Goal: Ask a question

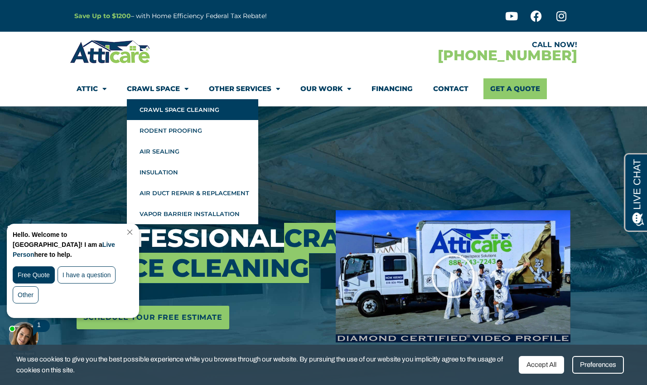
click at [174, 105] on link "Crawl Space Cleaning" at bounding box center [192, 109] width 131 height 21
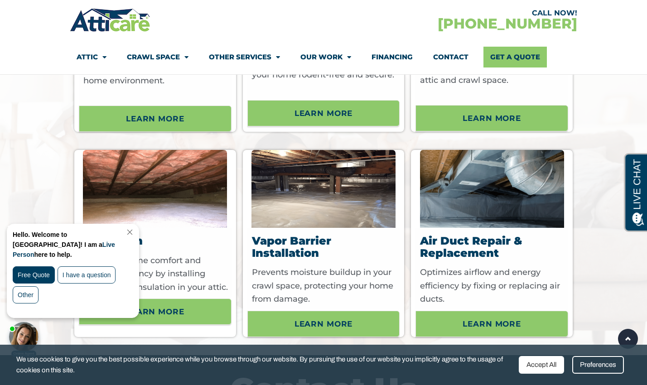
scroll to position [2705, 0]
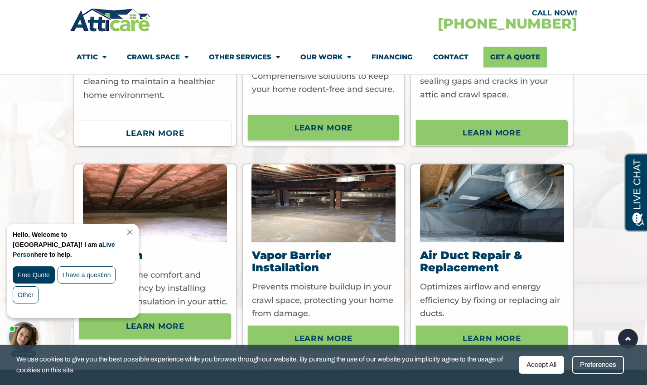
click at [133, 140] on span "Learn More" at bounding box center [155, 132] width 58 height 15
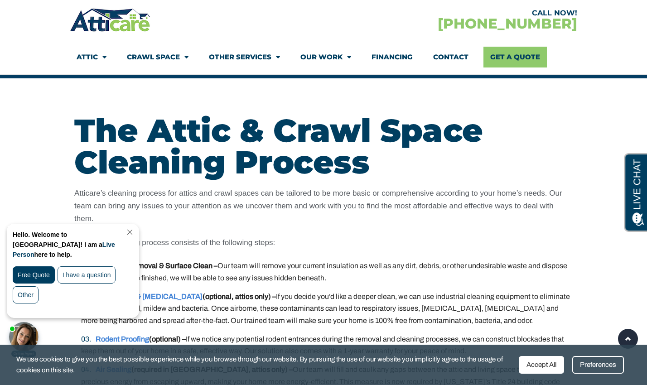
scroll to position [1674, 0]
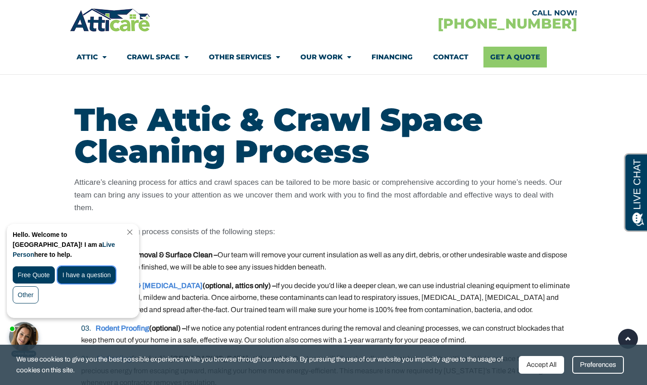
click at [67, 268] on div "I have a question" at bounding box center [87, 274] width 58 height 17
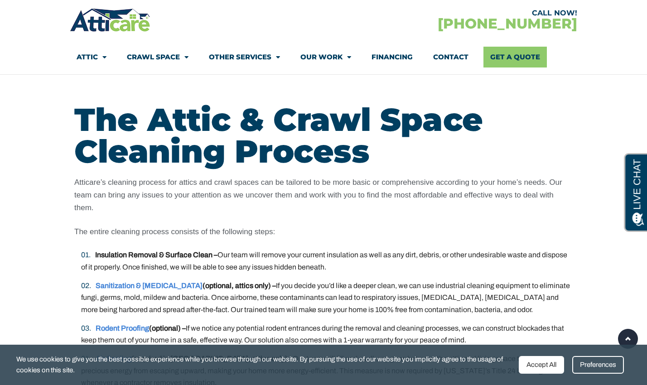
scroll to position [0, 0]
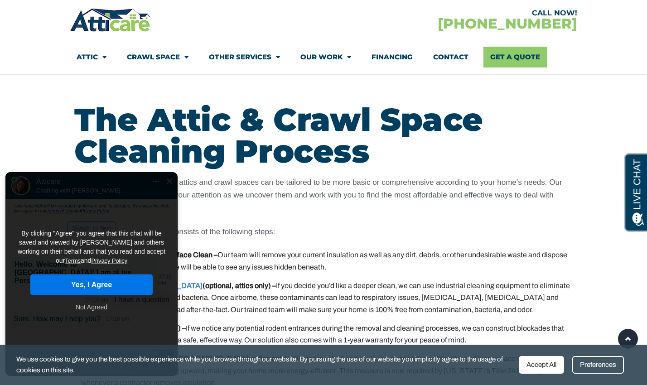
click at [67, 274] on button "Yes, I Agree" at bounding box center [91, 284] width 122 height 21
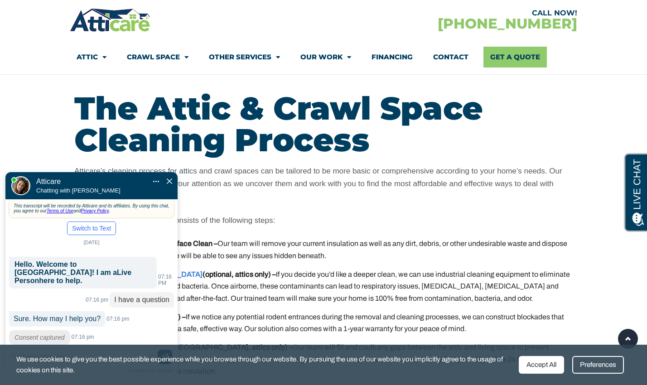
scroll to position [1685, 0]
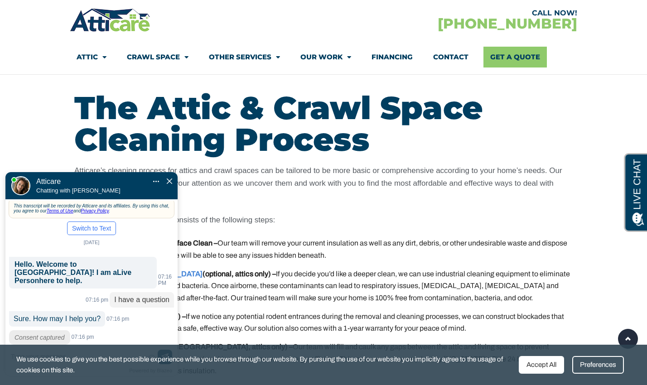
click at [534, 366] on div "Accept All" at bounding box center [541, 365] width 45 height 18
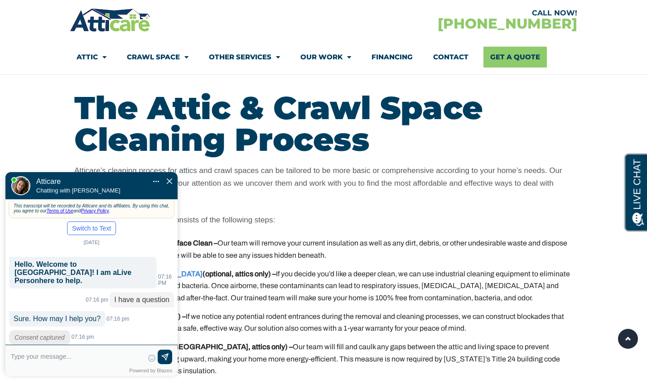
click at [85, 356] on textarea at bounding box center [77, 361] width 133 height 22
click at [44, 357] on input "We have" at bounding box center [77, 357] width 133 height 14
paste input "There are some builders scrap and/or other cellulose debris"
type input "We haveThere are some builders scrap and/or other cellulose debris"
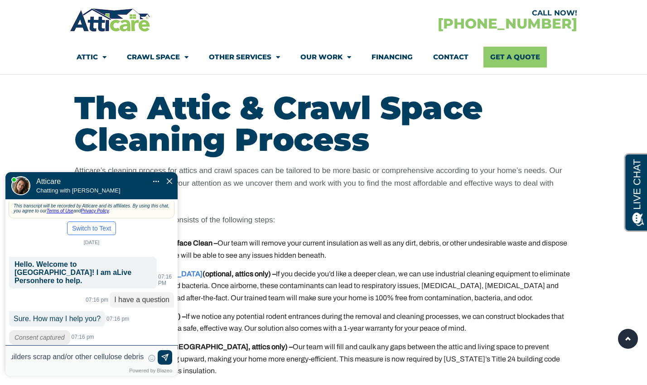
click at [31, 357] on input "We haveThere are some builders scrap and/or other cellulose debris" at bounding box center [77, 357] width 133 height 14
drag, startPoint x: 31, startPoint y: 357, endPoint x: -13, endPoint y: 357, distance: 44.4
click html "Convert this chat to text Invalid phone number You have already been contacted …"
click at [38, 356] on input "We haveThere are some builders scrap and/or other cellulose debris" at bounding box center [77, 357] width 133 height 14
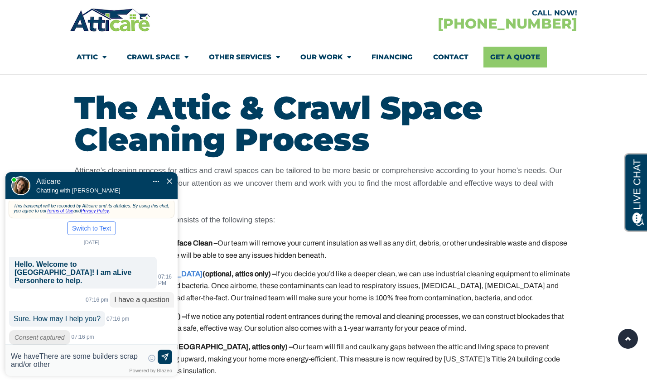
paste textarea "There are some builders scrap and/or other cellulose debris"
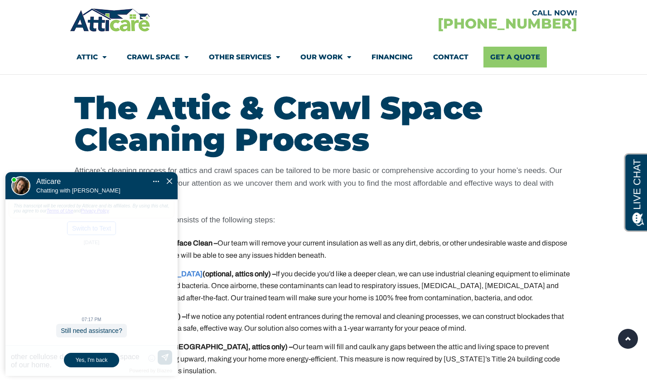
click at [104, 359] on div "Yes, I'm back" at bounding box center [91, 360] width 55 height 14
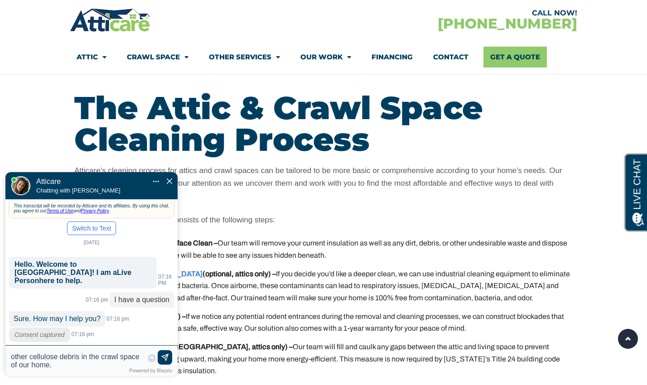
click at [62, 367] on textarea "There are some builders scrap and/or other cellulose debris in the crawl space …" at bounding box center [77, 361] width 133 height 16
type textarea "There are some builders scrap and/or other cellulose debris in the crawl space …"
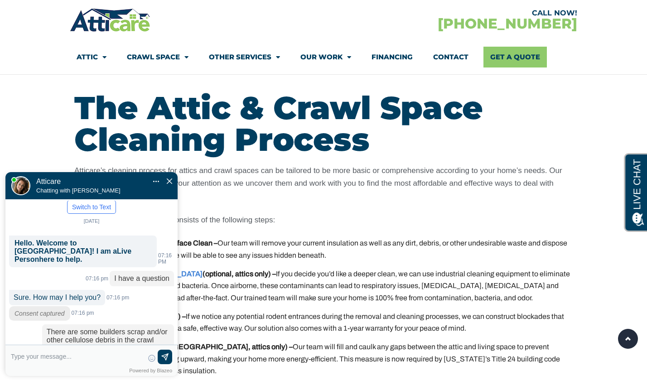
scroll to position [41, 0]
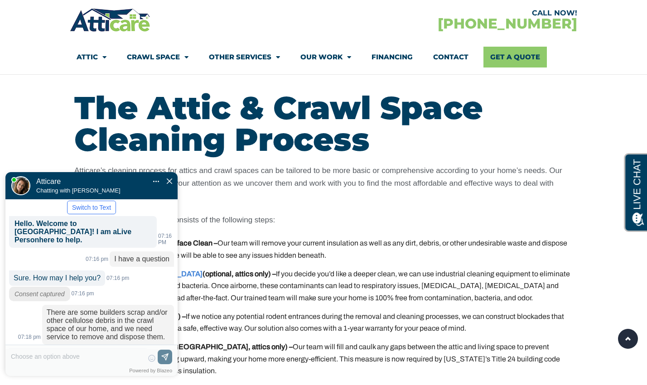
click at [121, 379] on label "New" at bounding box center [126, 382] width 13 height 7
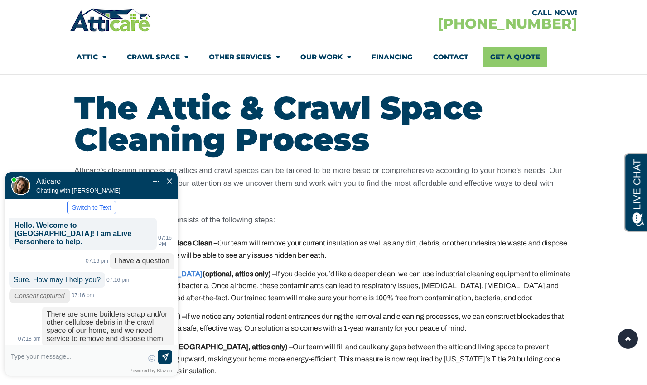
scroll to position [66, 0]
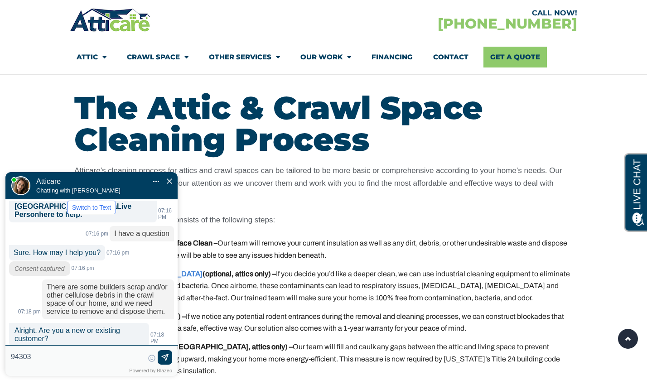
type input "94303"
click at [160, 363] on link at bounding box center [165, 357] width 14 height 14
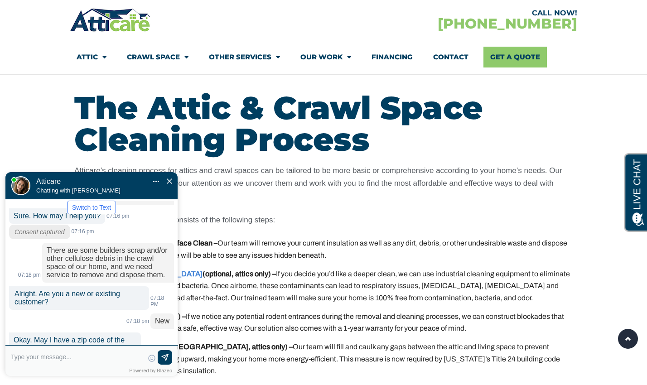
scroll to position [111, 0]
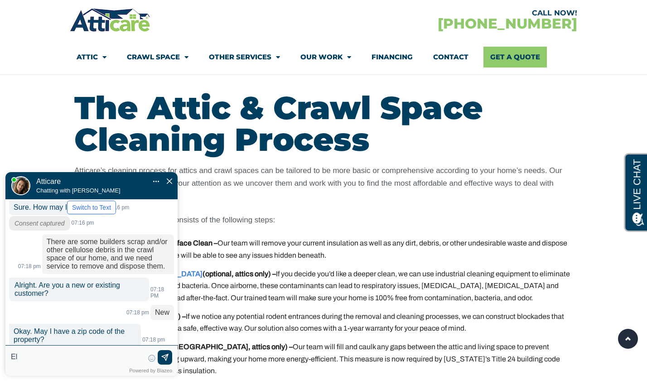
type input "E"
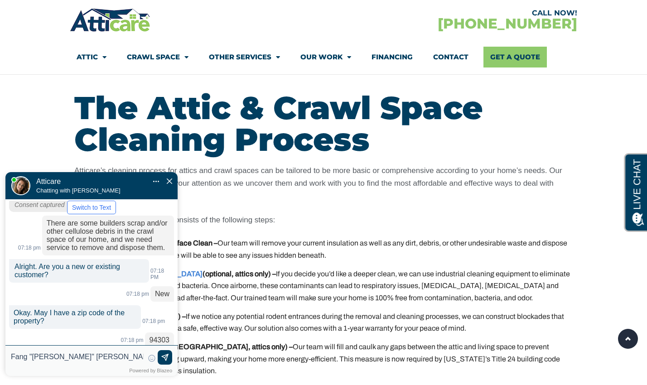
type input "Fang "[PERSON_NAME]" [PERSON_NAME], [PHONE_NUMBER]"
type textarea "Fang "[PERSON_NAME]" [PERSON_NAME], [PHONE_NUMBER], [EMAIL_ADDRESS][DOMAIN_NAME]"
click at [166, 360] on img at bounding box center [164, 357] width 9 height 9
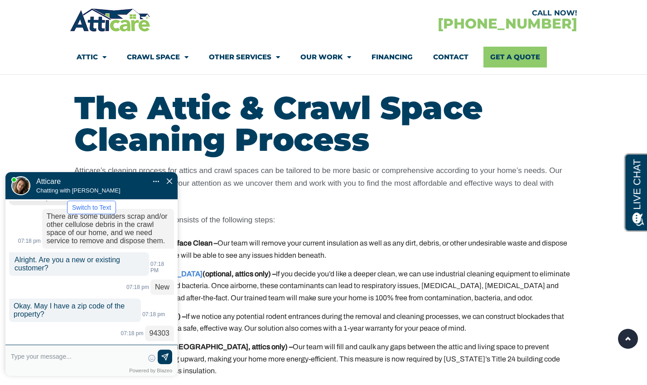
scroll to position [182, 0]
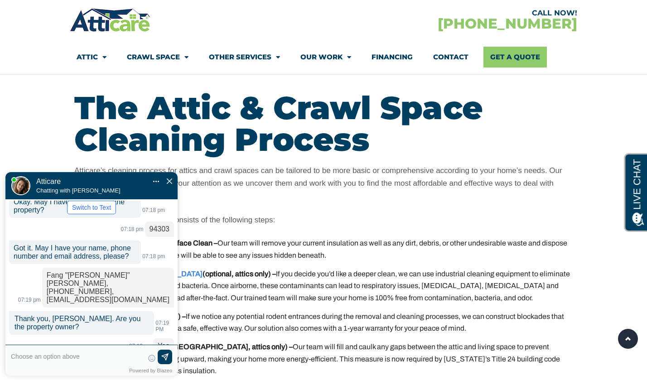
scroll to position [260, 0]
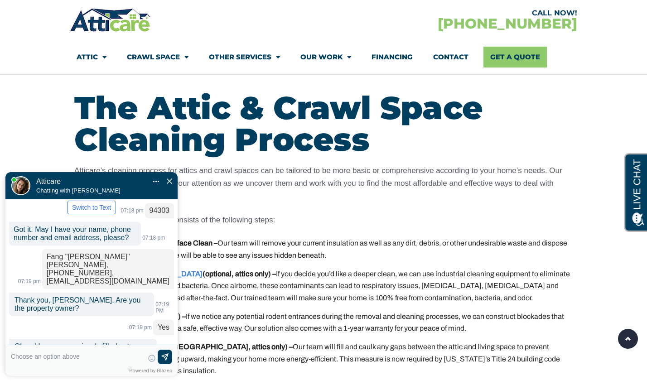
click at [162, 382] on div "No" at bounding box center [164, 389] width 20 height 15
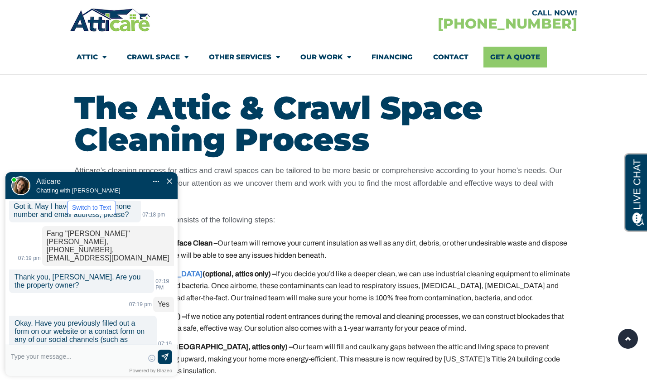
scroll to position [301, 0]
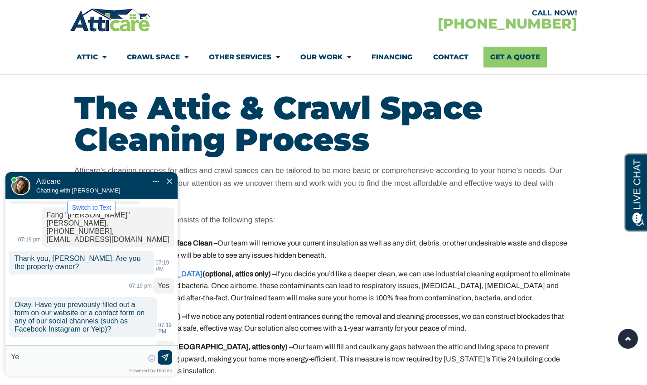
type input "Yes"
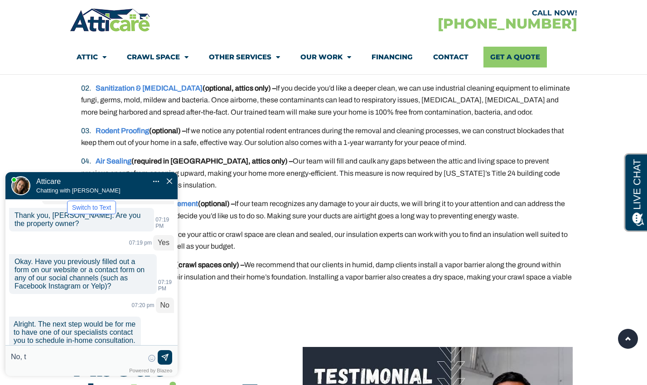
scroll to position [363, 0]
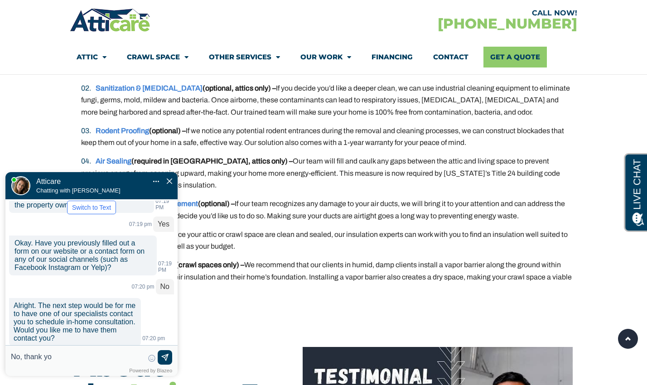
type input "No, thank you"
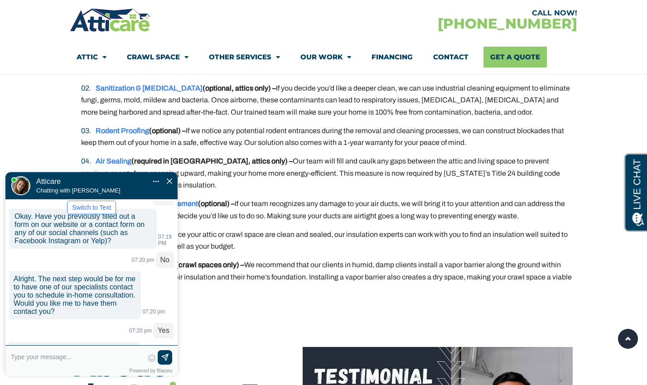
scroll to position [408, 0]
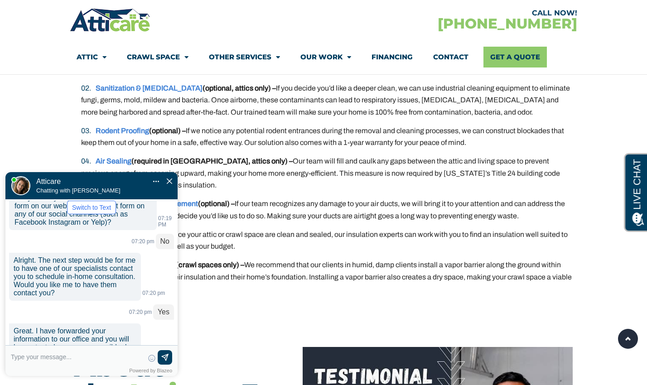
click at [169, 178] on img "Close Chat" at bounding box center [169, 180] width 5 height 5
